Goal: Find specific page/section: Find specific page/section

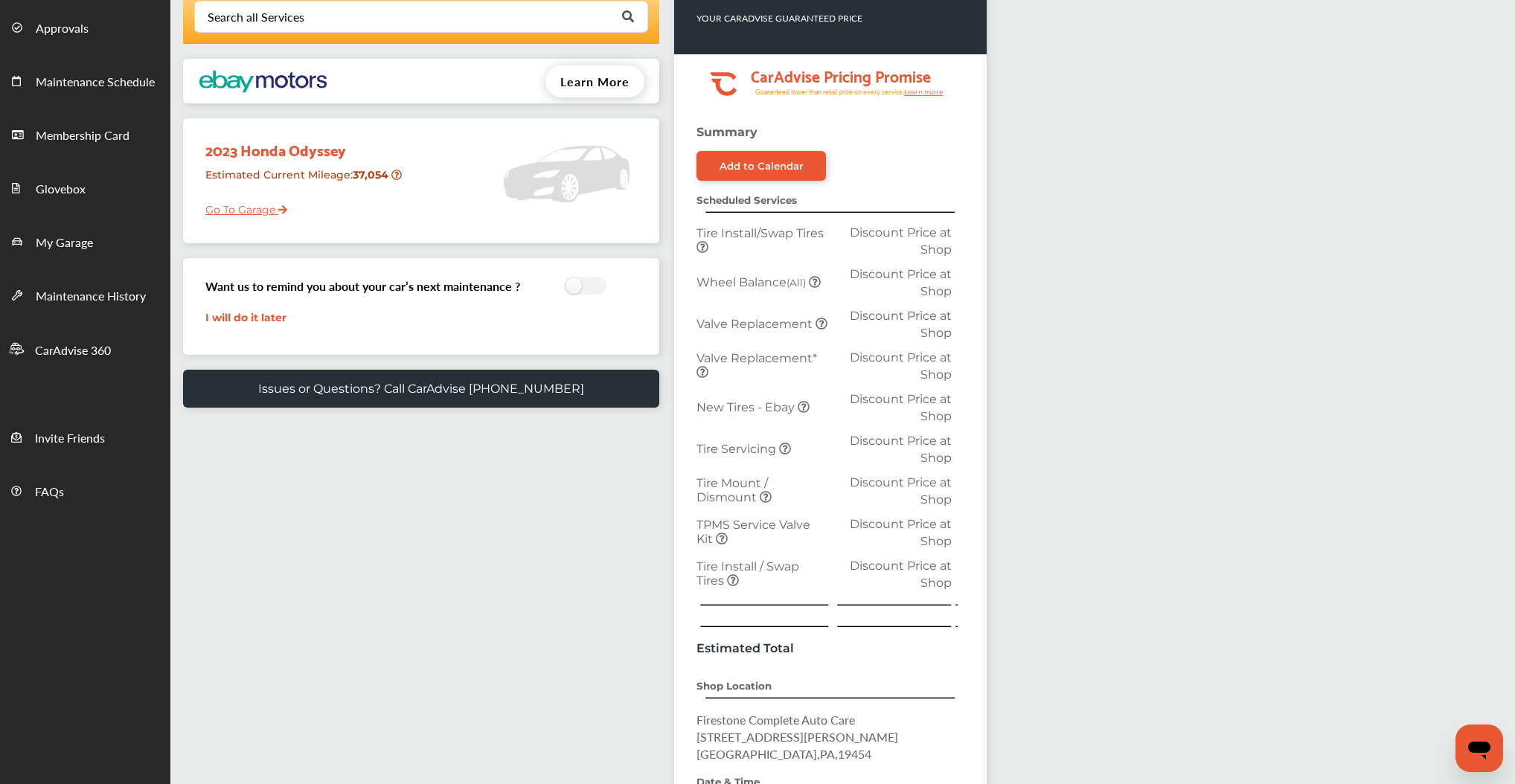
scroll to position [119, 0]
click at [709, 253] on icon at bounding box center [702, 246] width 12 height 12
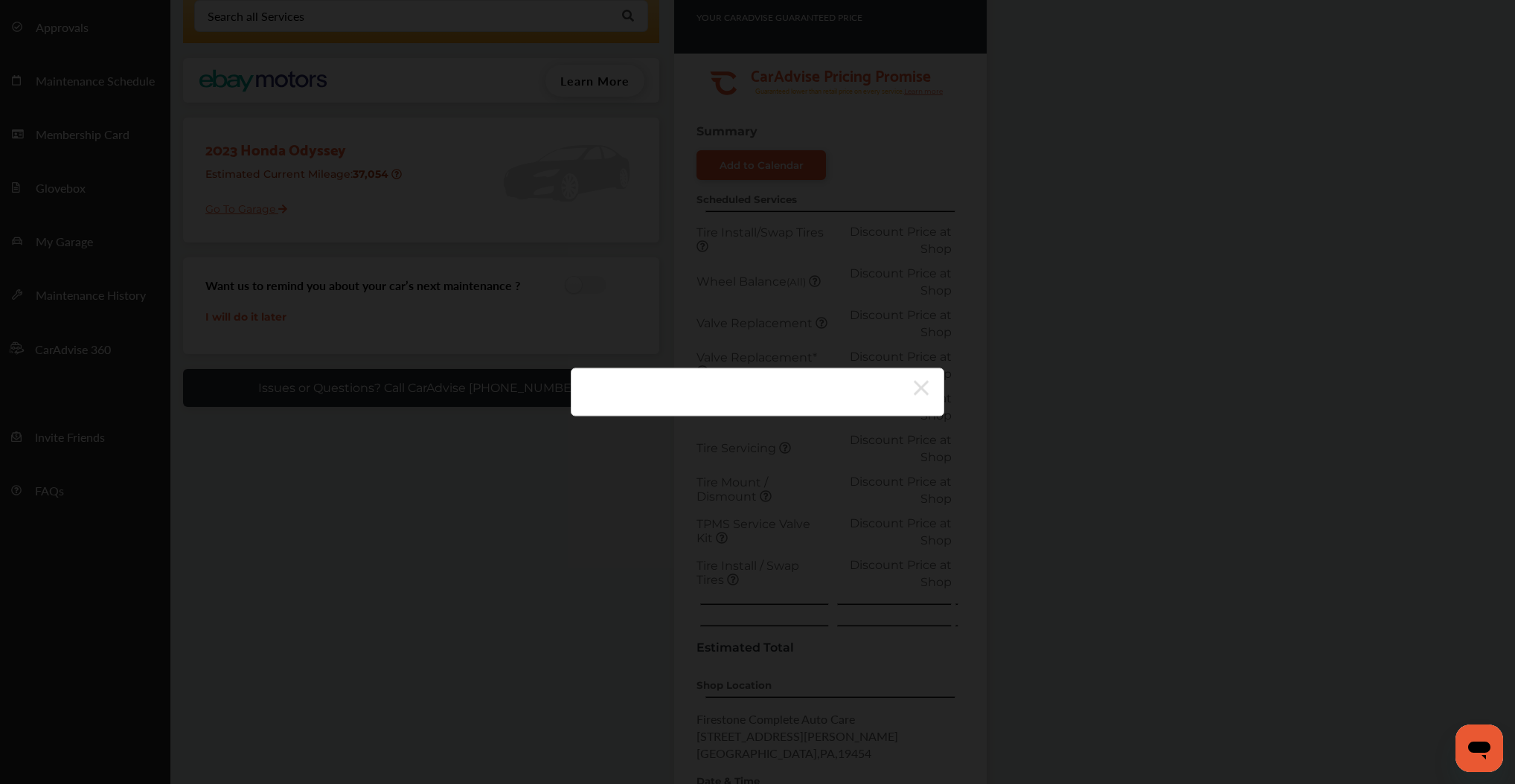
click at [939, 399] on div at bounding box center [757, 392] width 373 height 48
drag, startPoint x: 926, startPoint y: 401, endPoint x: 924, endPoint y: 390, distance: 11.2
click at [926, 400] on icon at bounding box center [921, 388] width 15 height 24
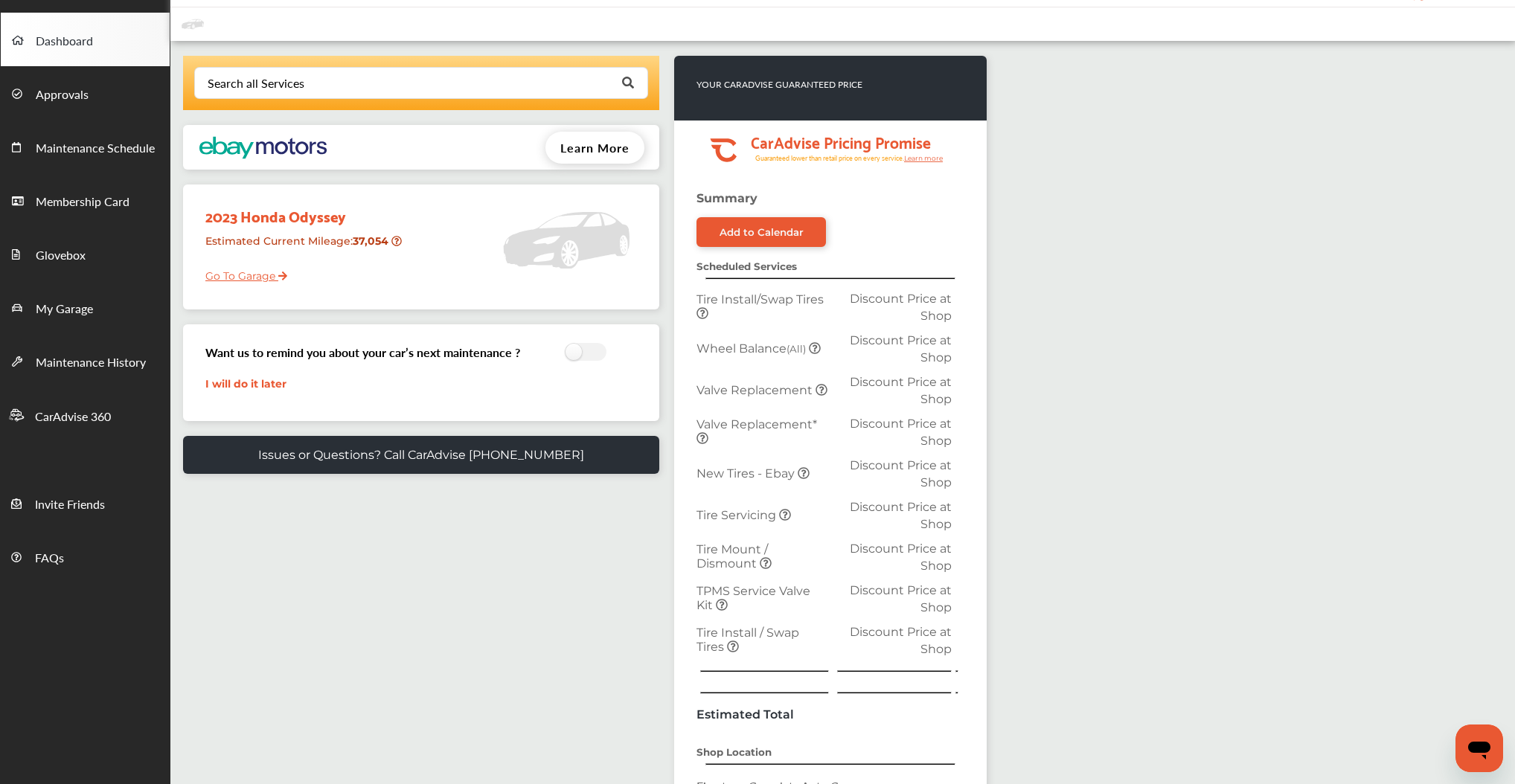
scroll to position [0, 0]
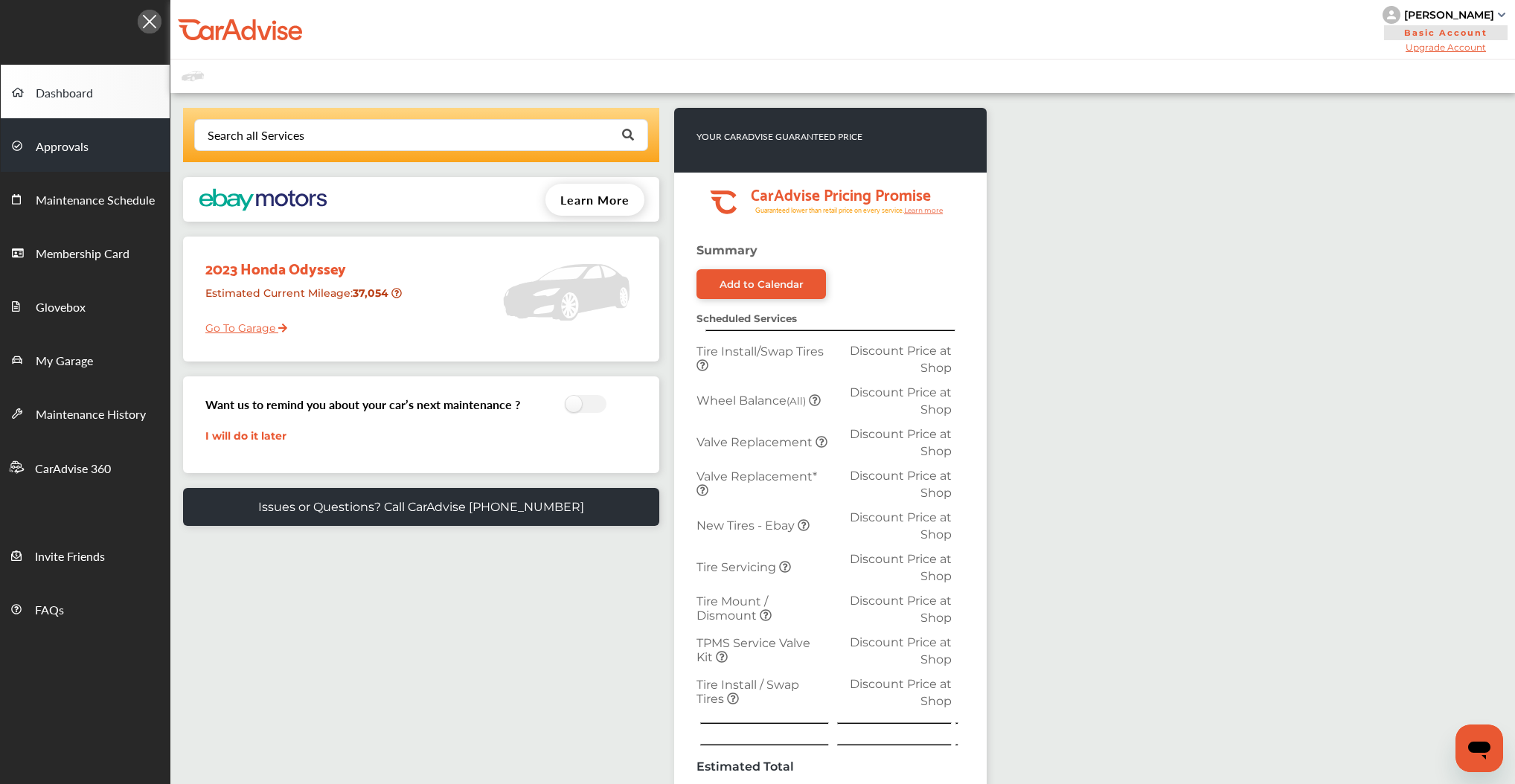
click at [70, 149] on span "Approvals" at bounding box center [62, 147] width 53 height 19
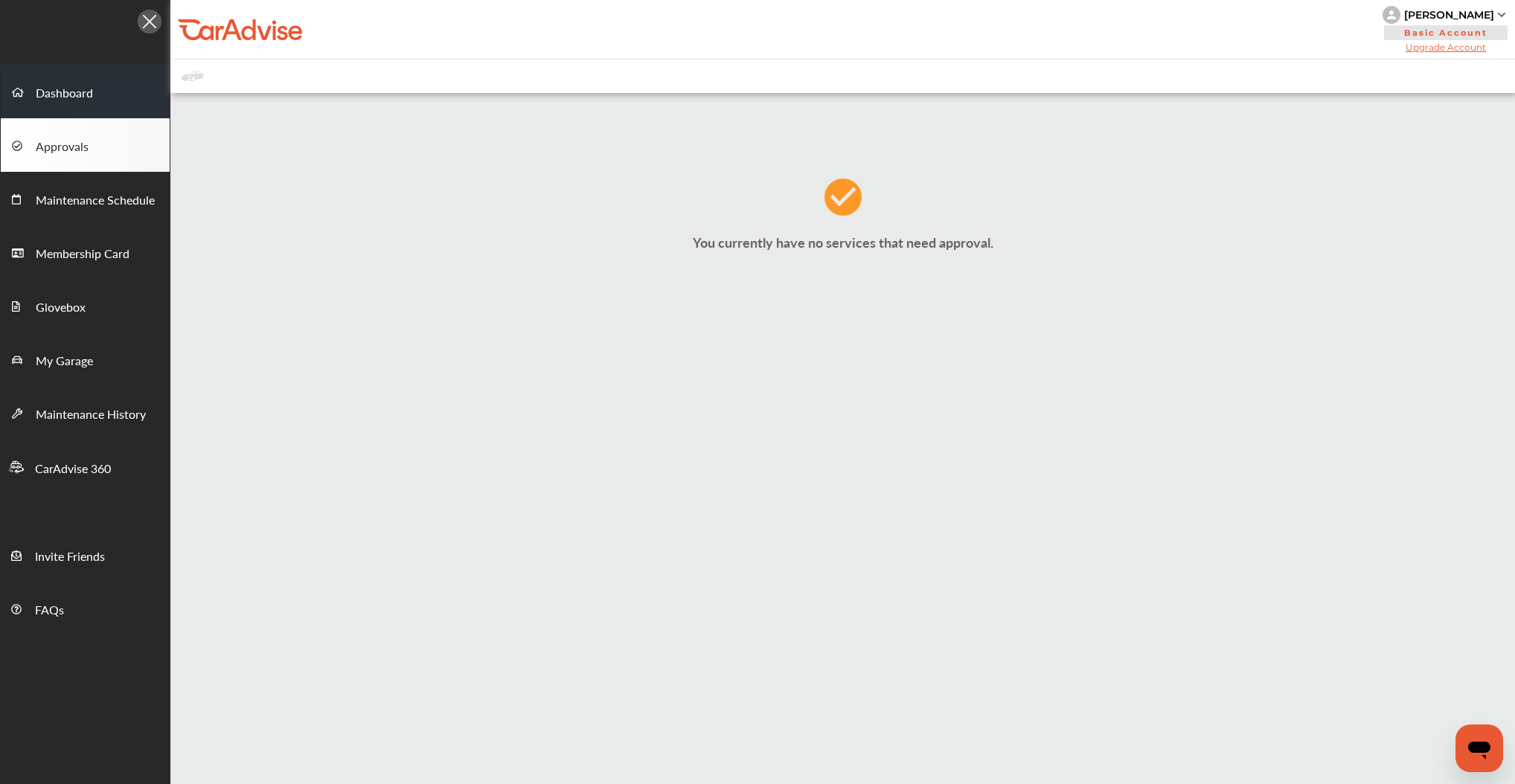
click at [69, 92] on span "Dashboard" at bounding box center [64, 94] width 57 height 19
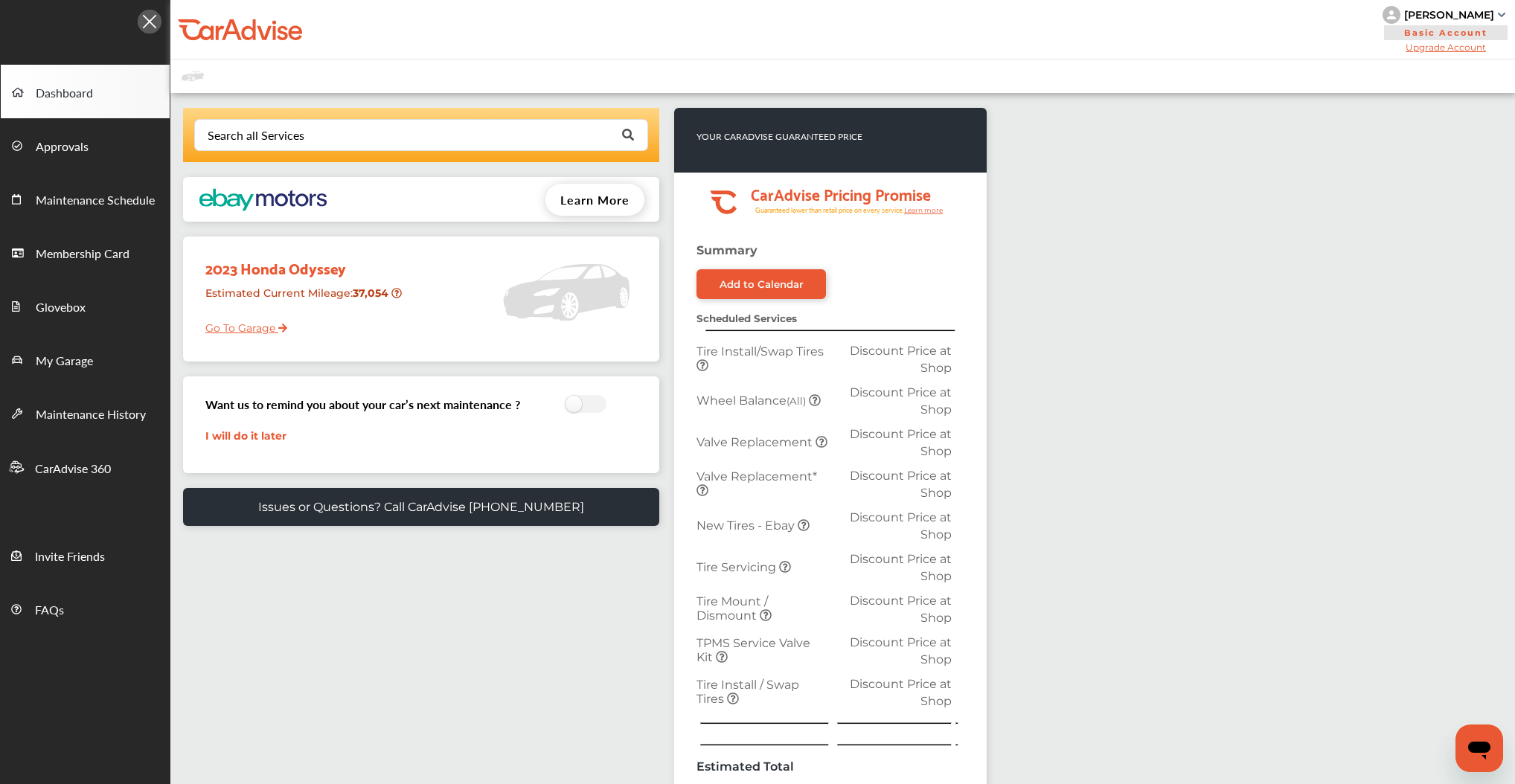
scroll to position [119, 0]
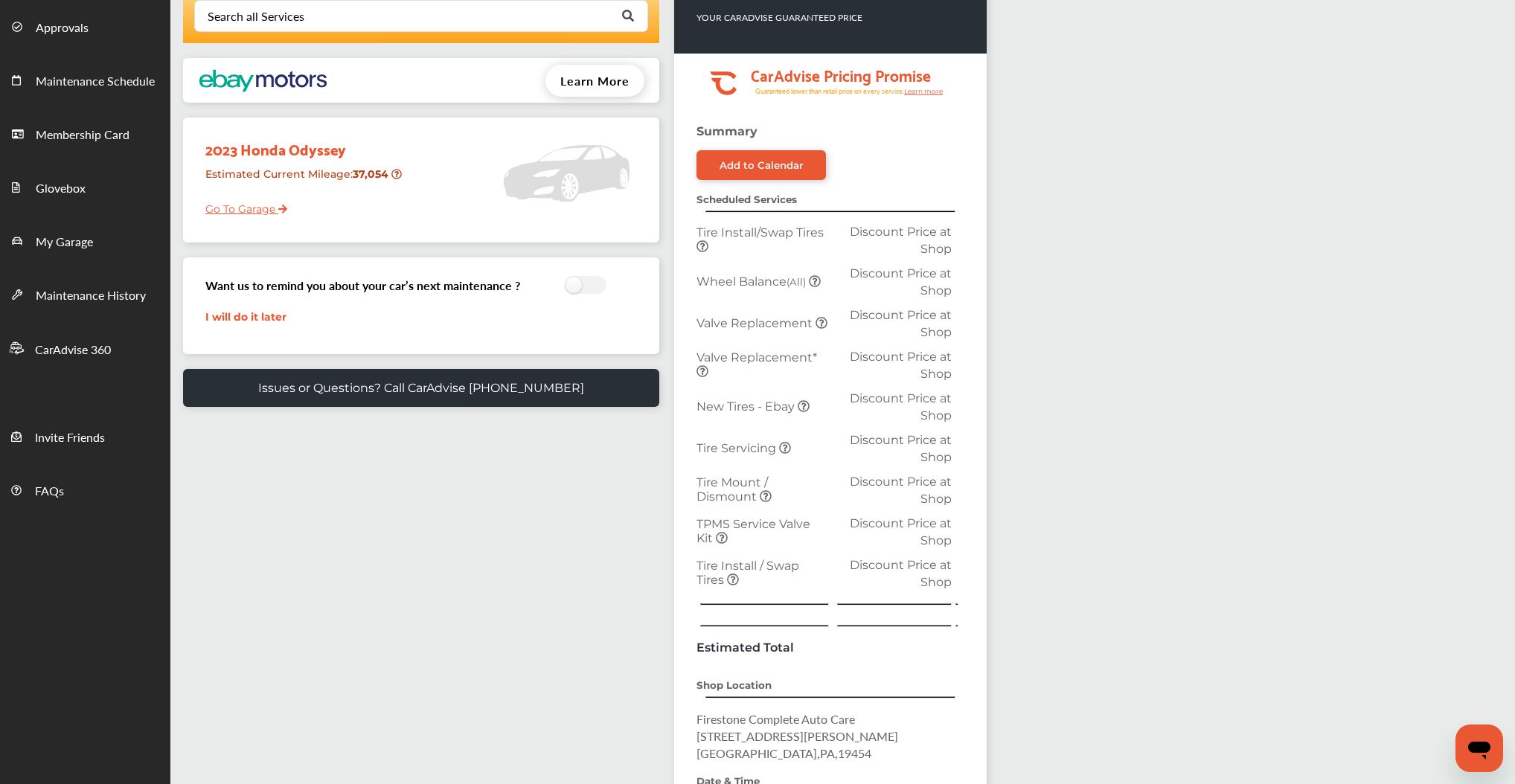
click at [791, 454] on icon at bounding box center [785, 447] width 12 height 12
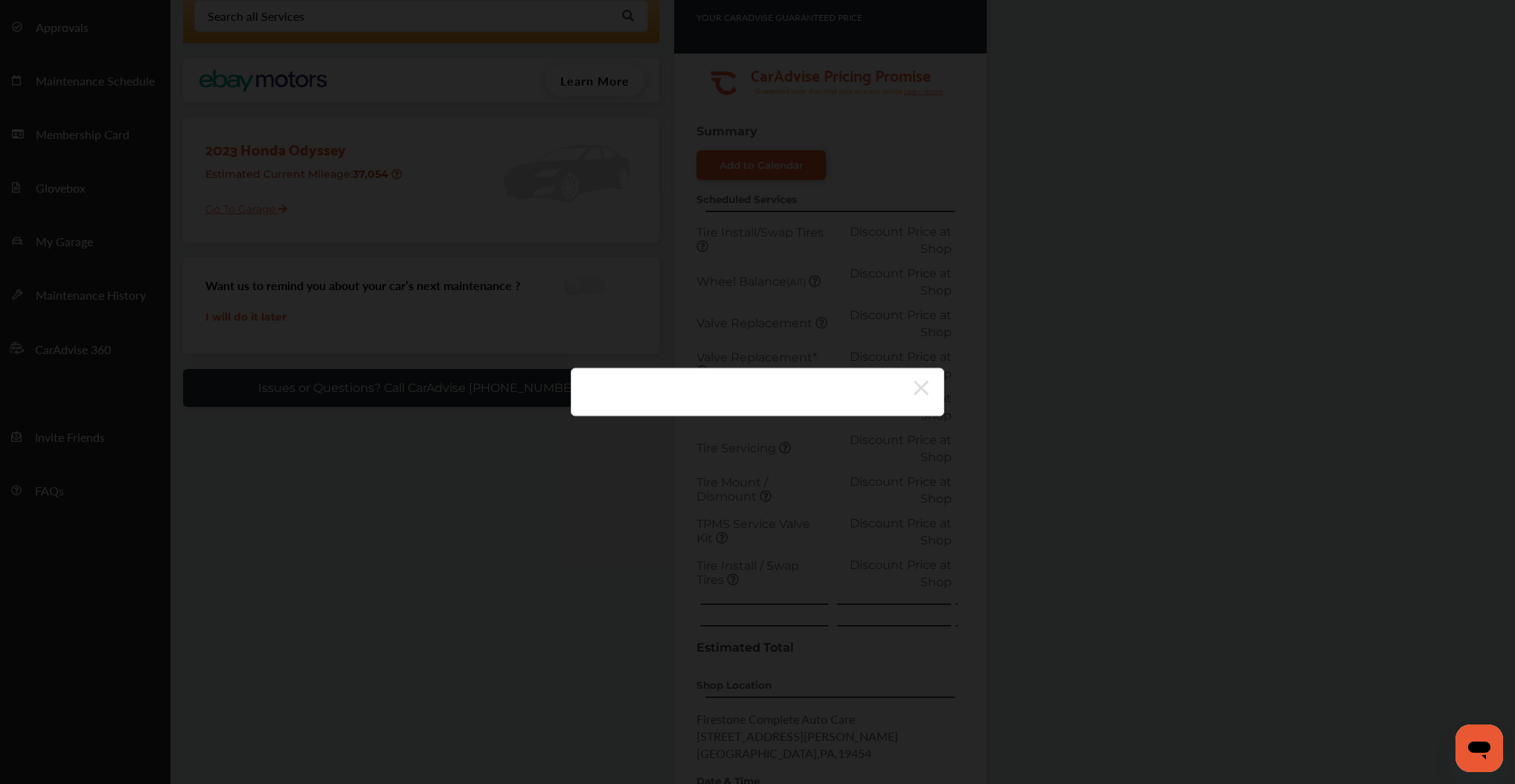
click at [928, 400] on icon at bounding box center [921, 388] width 15 height 24
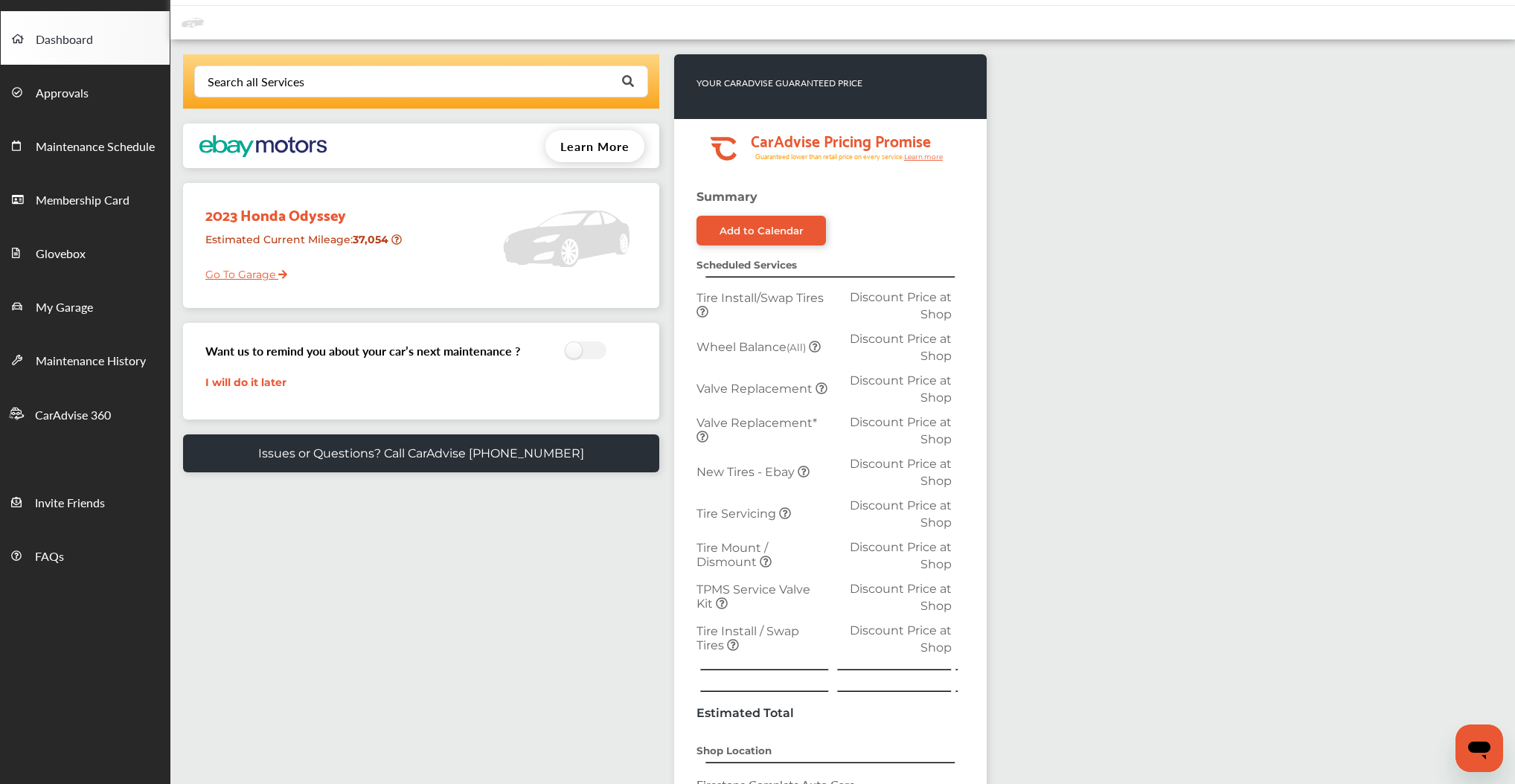
scroll to position [0, 0]
